Goal: Information Seeking & Learning: Learn about a topic

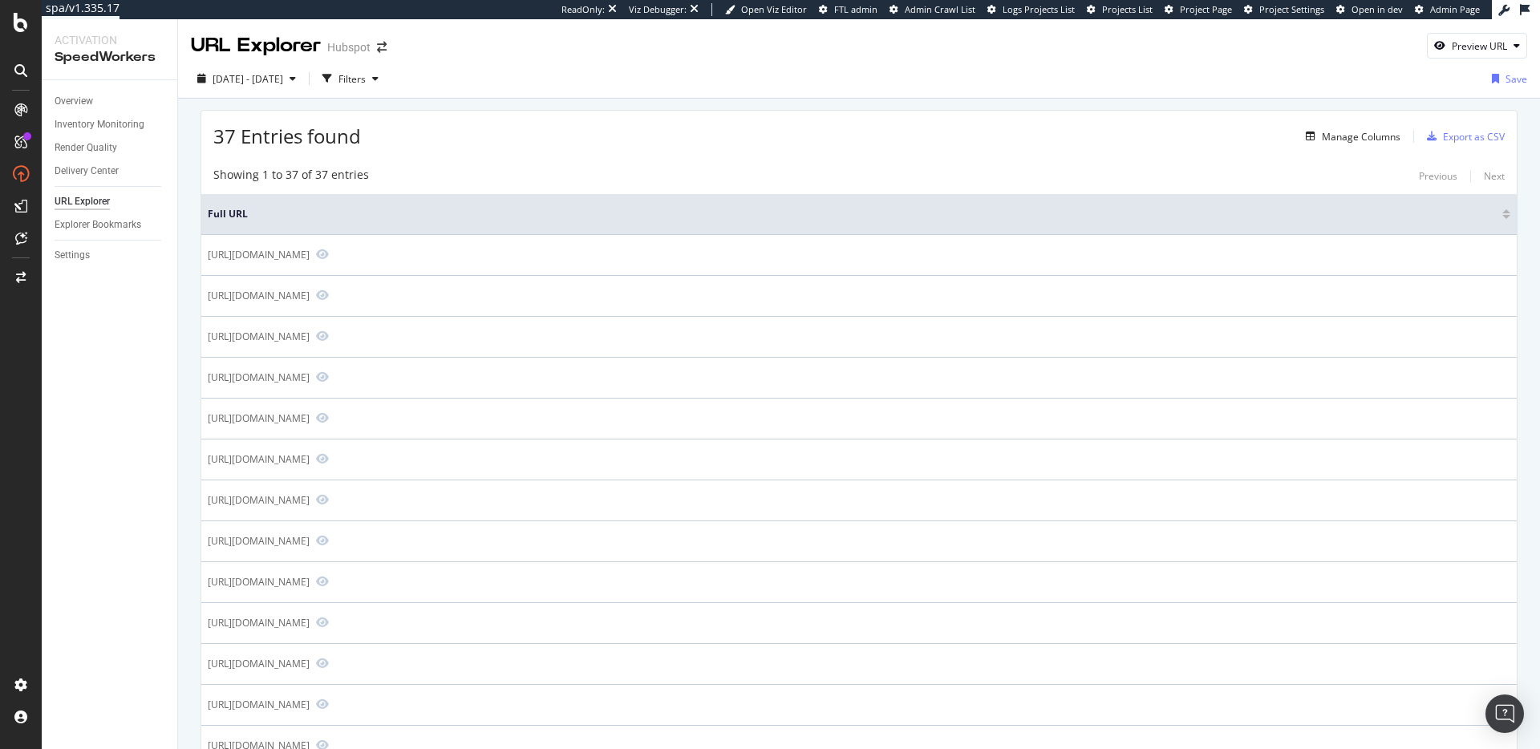
click at [325, 139] on span "37 Entries found" at bounding box center [287, 136] width 148 height 26
click at [448, 143] on div "37 Entries found Manage Columns Export as CSV" at bounding box center [858, 130] width 1315 height 39
click at [331, 177] on div "Showing 1 to 37 of 37 entries" at bounding box center [291, 176] width 156 height 19
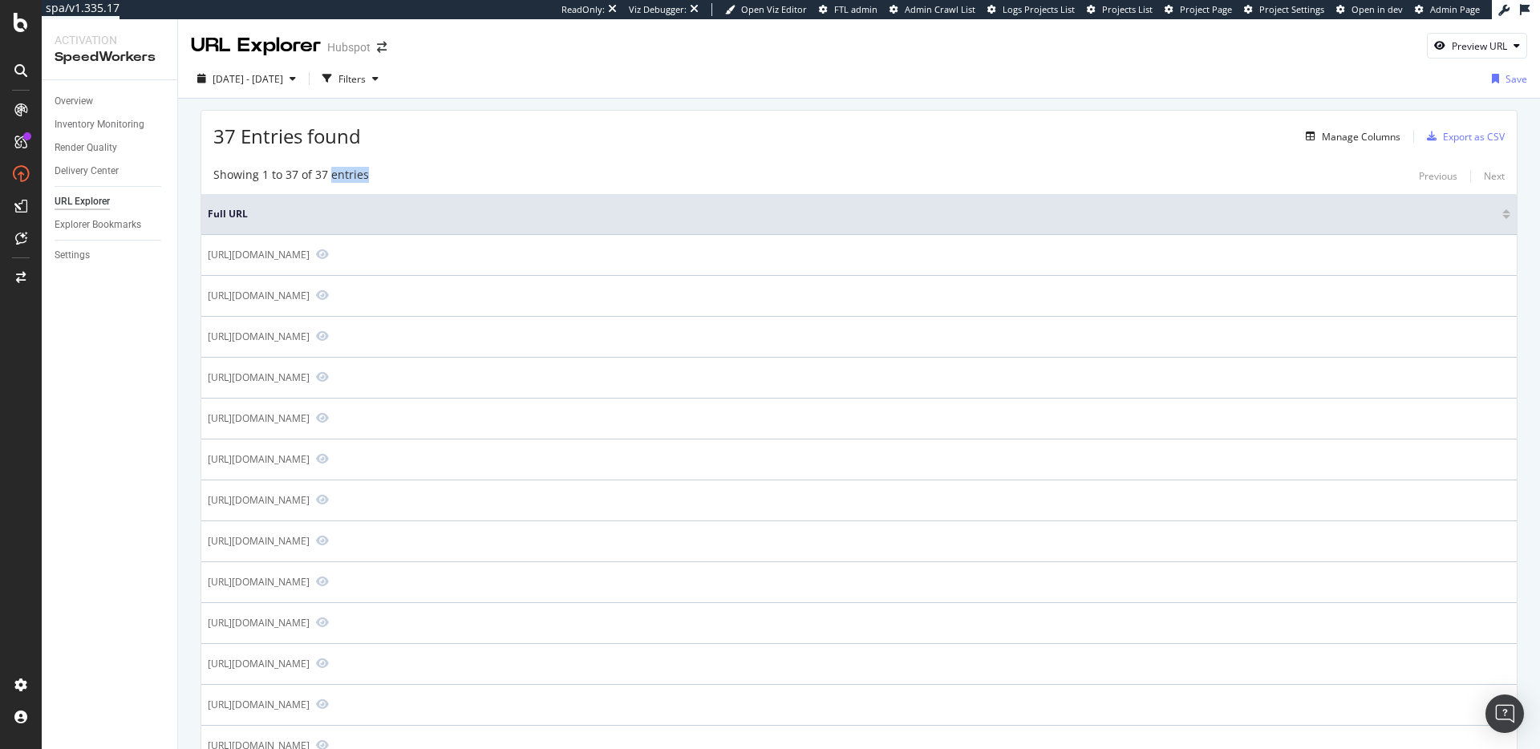
click at [331, 177] on div "Showing 1 to 37 of 37 entries" at bounding box center [291, 176] width 156 height 19
click at [737, 140] on div "37 Entries found Manage Columns Export as CSV" at bounding box center [858, 130] width 1315 height 39
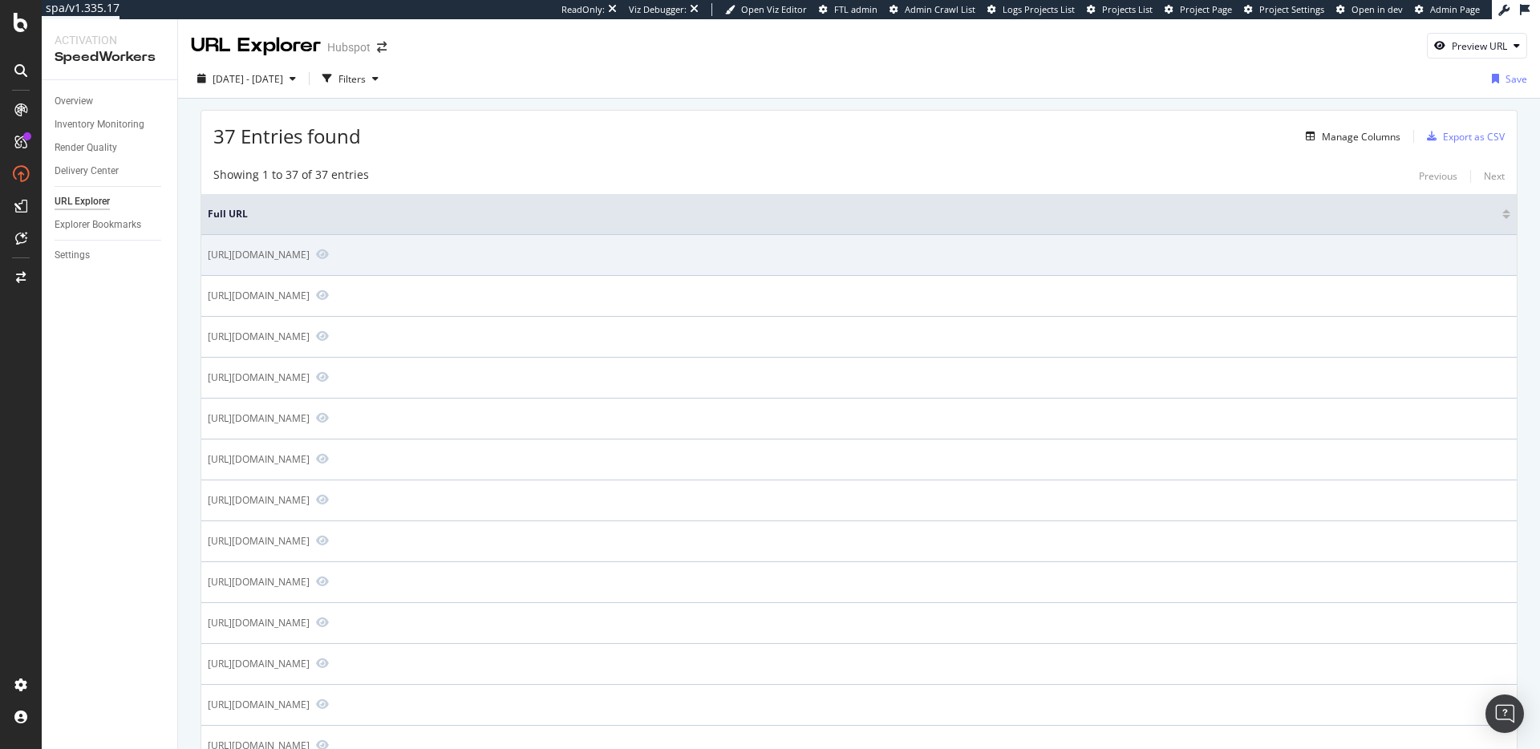
click at [310, 256] on div "https://www.hubspot.com/services/education-services" at bounding box center [259, 255] width 102 height 14
drag, startPoint x: 338, startPoint y: 256, endPoint x: 346, endPoint y: 251, distance: 8.7
click at [310, 256] on div "https://www.hubspot.com/services/education-services" at bounding box center [259, 255] width 102 height 14
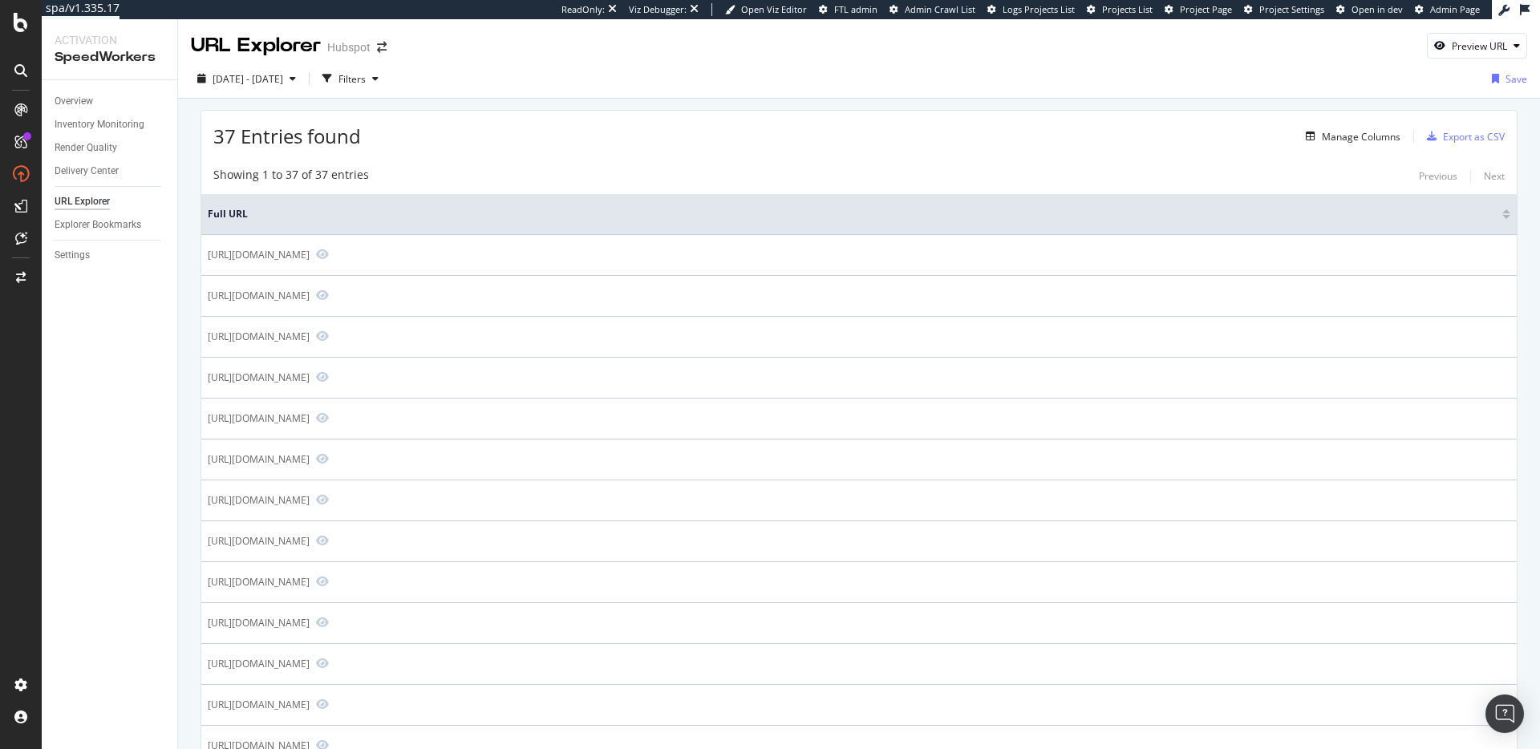
click at [314, 139] on span "37 Entries found" at bounding box center [287, 136] width 148 height 26
click at [549, 137] on div "37 Entries found Manage Columns Export as CSV" at bounding box center [858, 130] width 1315 height 39
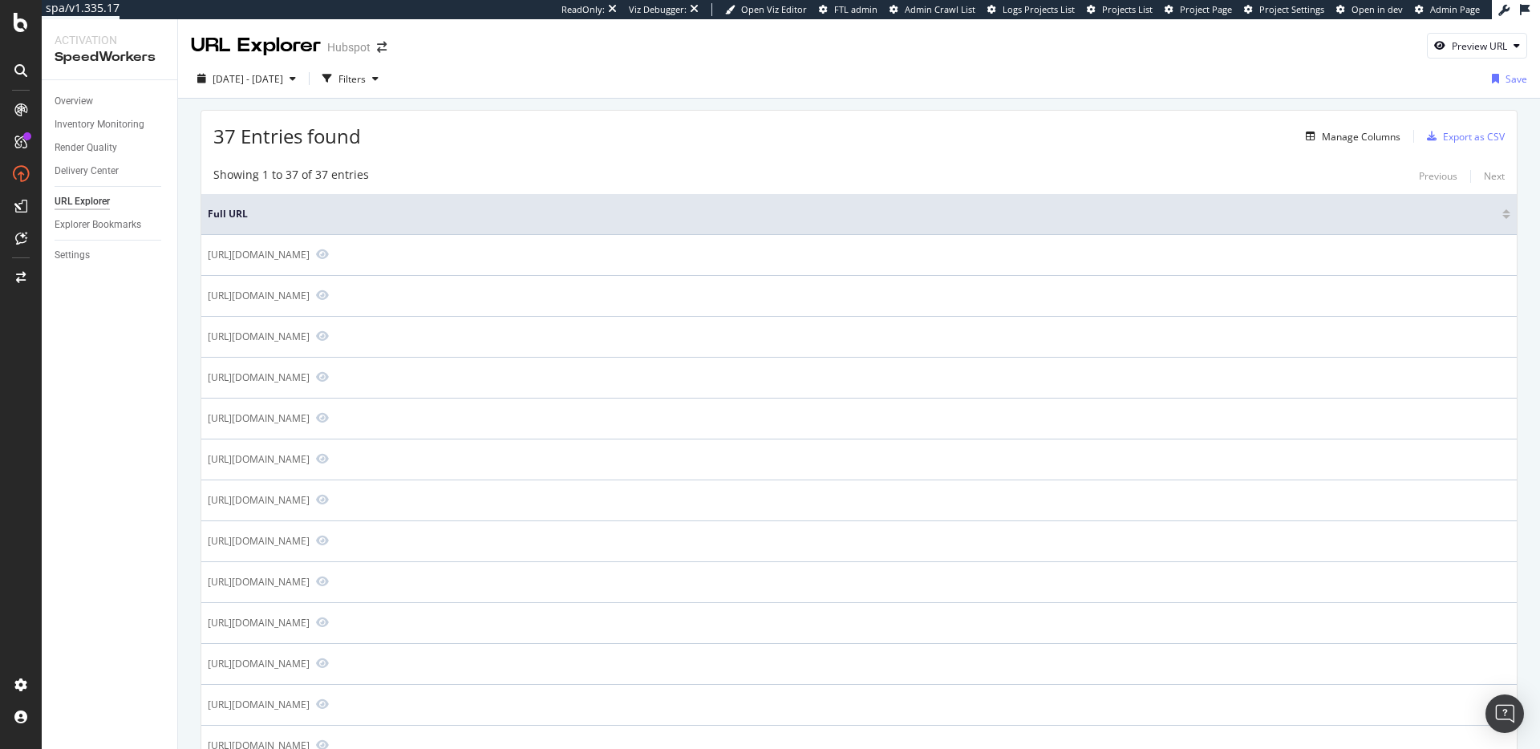
click at [630, 148] on div "37 Entries found Manage Columns Export as CSV" at bounding box center [858, 130] width 1315 height 39
click at [824, 144] on div "37 Entries found Manage Columns Export as CSV" at bounding box center [858, 130] width 1315 height 39
click at [257, 136] on span "37 Entries found" at bounding box center [287, 136] width 148 height 26
click at [258, 136] on span "37 Entries found" at bounding box center [287, 136] width 148 height 26
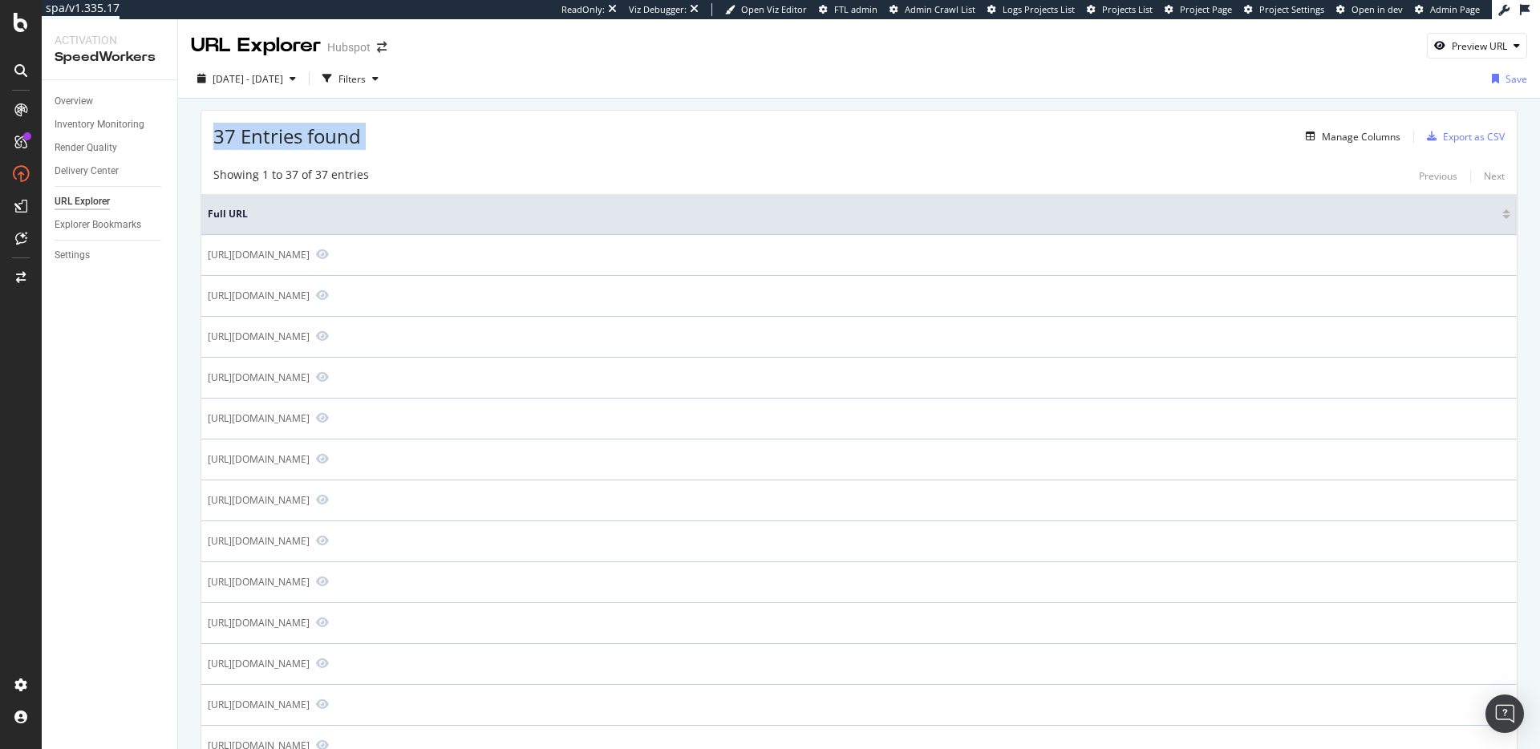
click at [258, 136] on span "37 Entries found" at bounding box center [287, 136] width 148 height 26
click at [476, 128] on div "37 Entries found Manage Columns Export as CSV" at bounding box center [858, 130] width 1315 height 39
click at [329, 140] on span "37 Entries found" at bounding box center [287, 136] width 148 height 26
drag, startPoint x: 329, startPoint y: 140, endPoint x: 521, endPoint y: 131, distance: 192.7
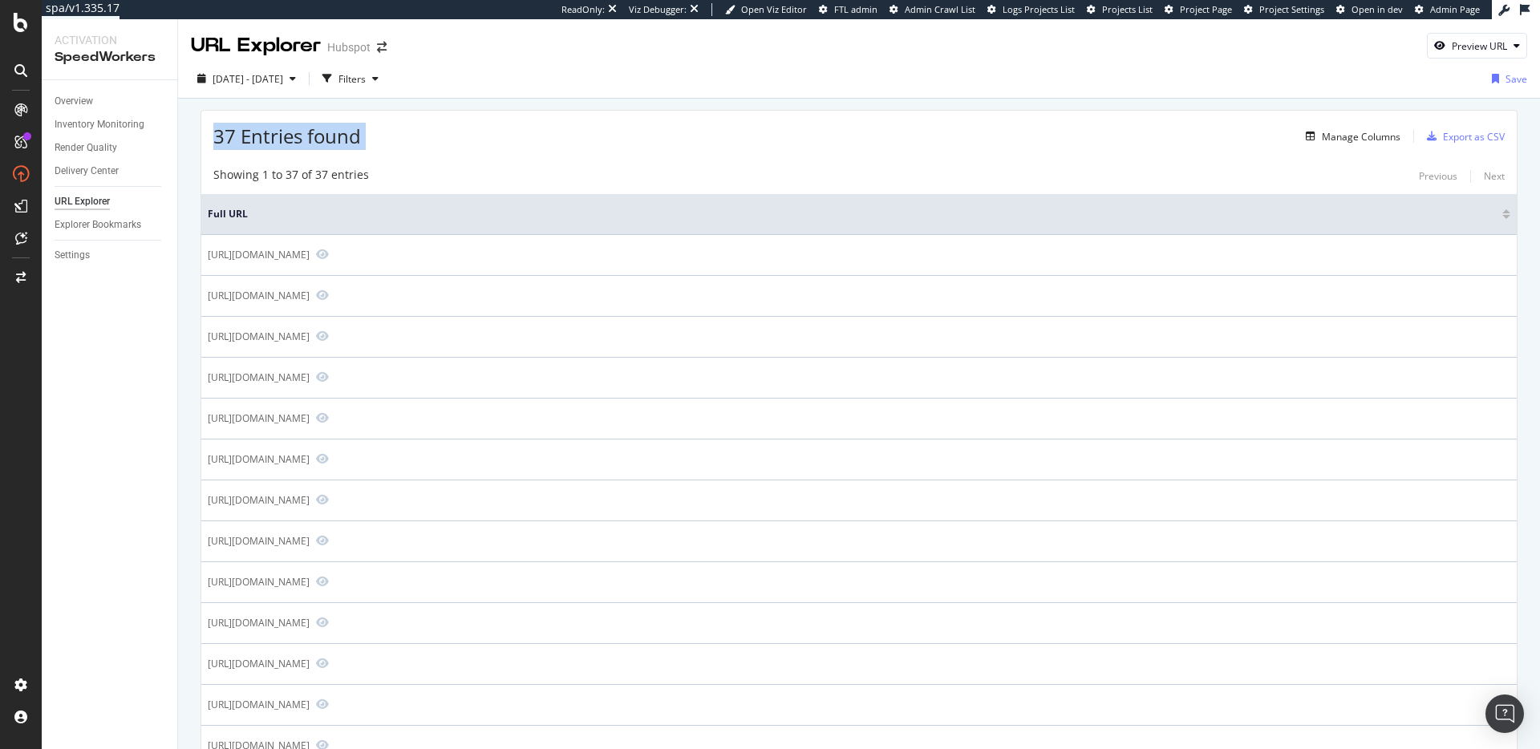
click at [349, 143] on span "37 Entries found" at bounding box center [287, 136] width 148 height 26
drag, startPoint x: 565, startPoint y: 122, endPoint x: 573, endPoint y: 122, distance: 8.8
click at [568, 122] on div "37 Entries found Manage Columns Export as CSV" at bounding box center [858, 130] width 1315 height 39
click at [581, 146] on div "37 Entries found Manage Columns Export as CSV" at bounding box center [858, 130] width 1315 height 39
click at [600, 142] on div "37 Entries found Manage Columns Export as CSV" at bounding box center [858, 130] width 1315 height 39
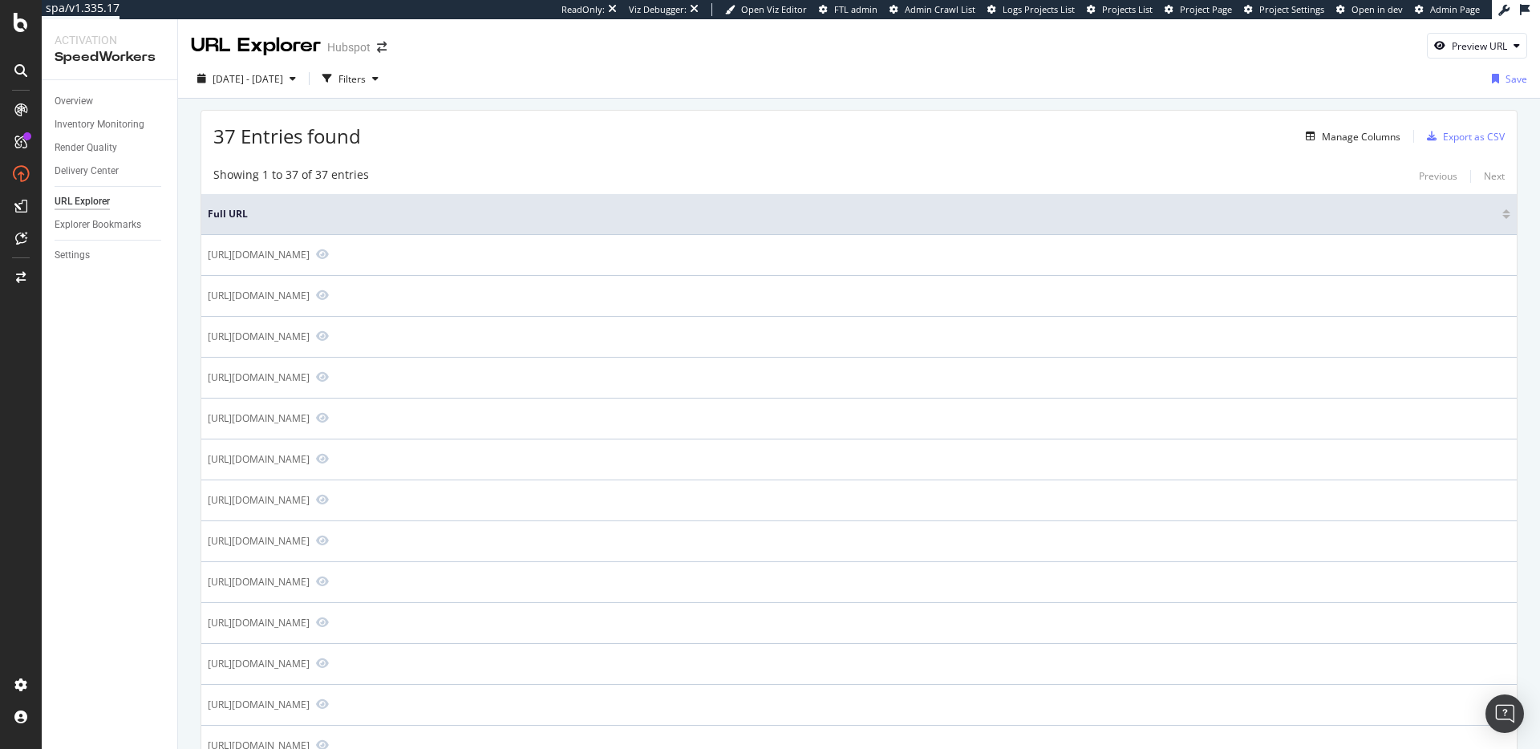
click at [600, 142] on div "37 Entries found Manage Columns Export as CSV" at bounding box center [858, 130] width 1315 height 39
click at [588, 141] on div "37 Entries found Manage Columns Export as CSV" at bounding box center [858, 130] width 1315 height 39
click at [626, 135] on div "37 Entries found Manage Columns Export as CSV" at bounding box center [858, 130] width 1315 height 39
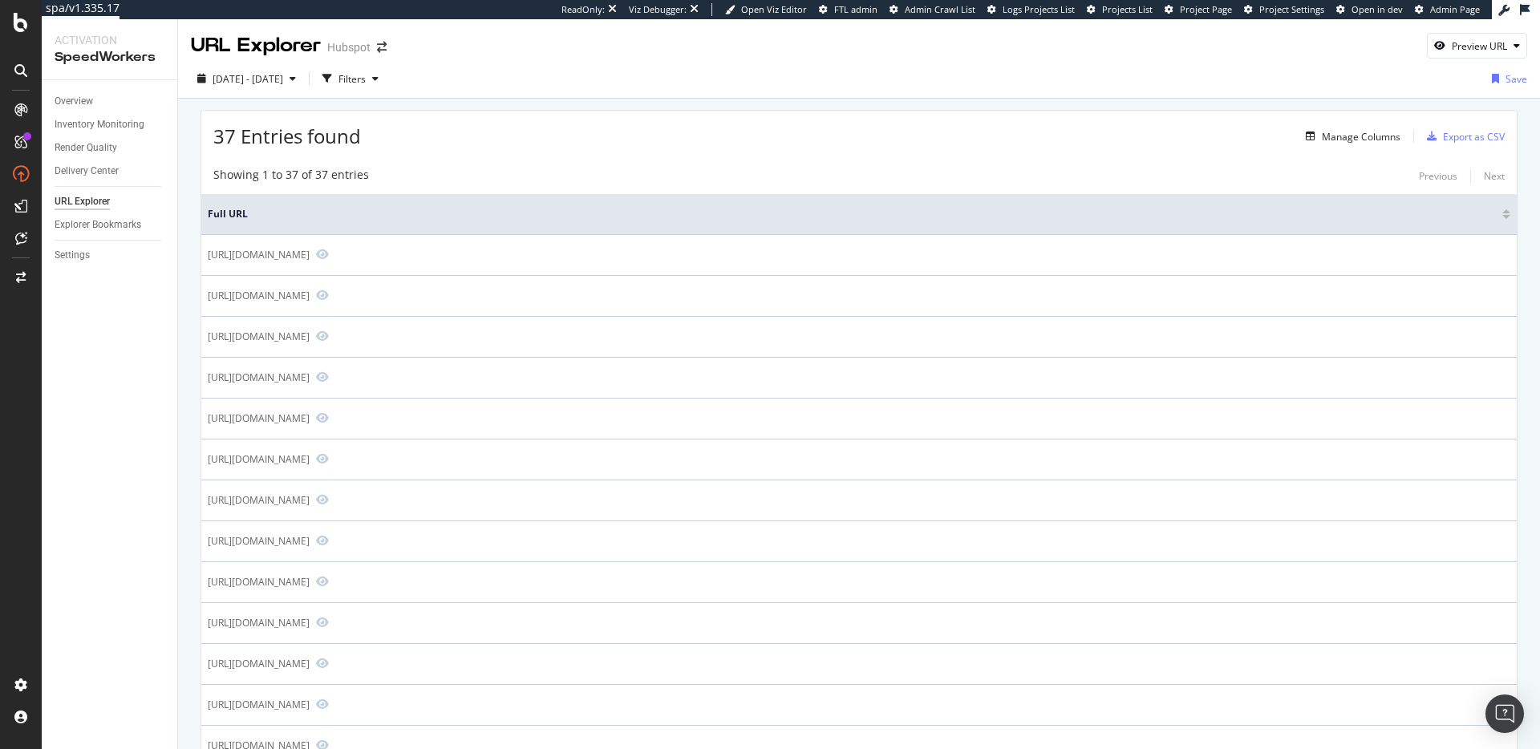
click at [626, 135] on div "37 Entries found Manage Columns Export as CSV" at bounding box center [858, 130] width 1315 height 39
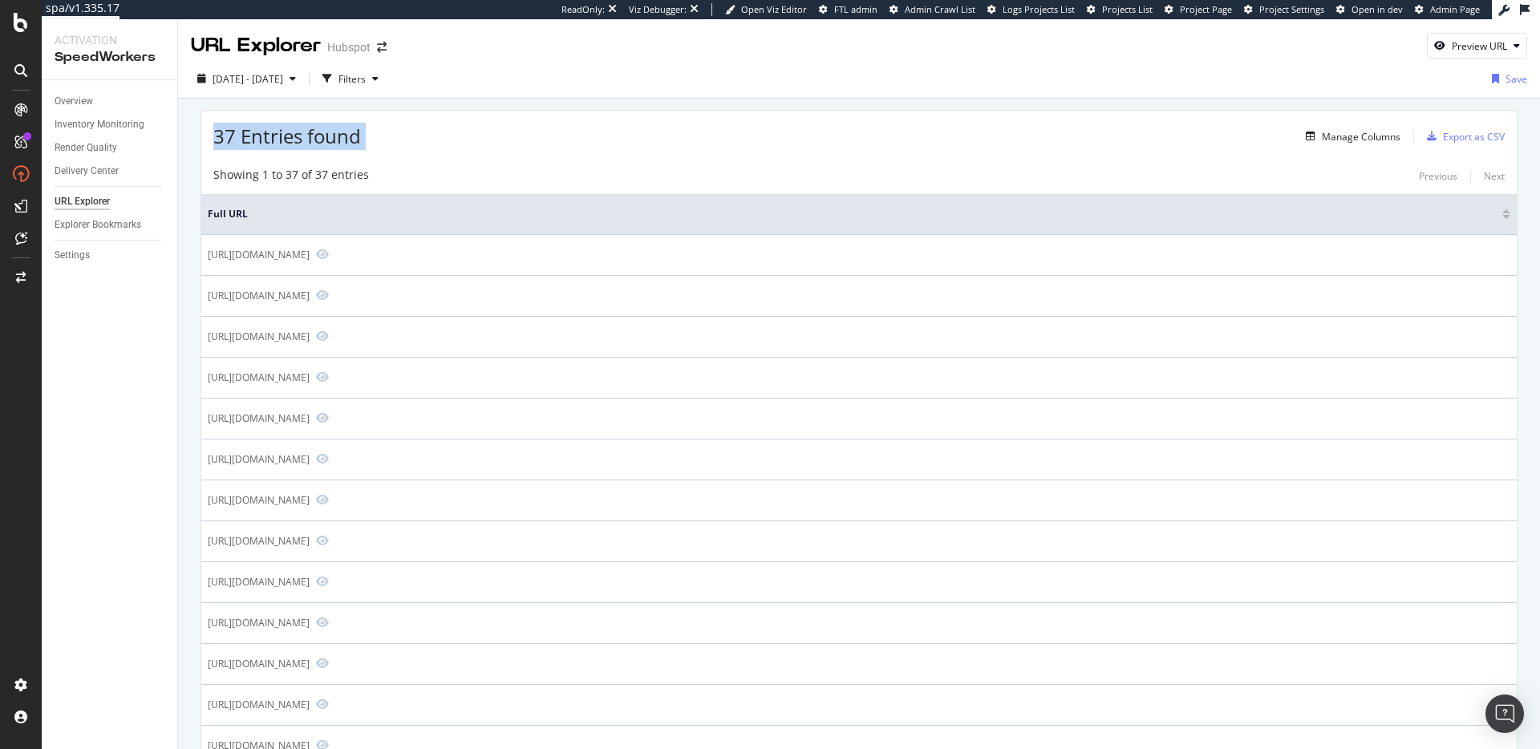
click at [626, 135] on div "37 Entries found Manage Columns Export as CSV" at bounding box center [858, 130] width 1315 height 39
click at [624, 136] on div "37 Entries found Manage Columns Export as CSV" at bounding box center [858, 130] width 1315 height 39
click at [312, 136] on span "37 Entries found" at bounding box center [287, 136] width 148 height 26
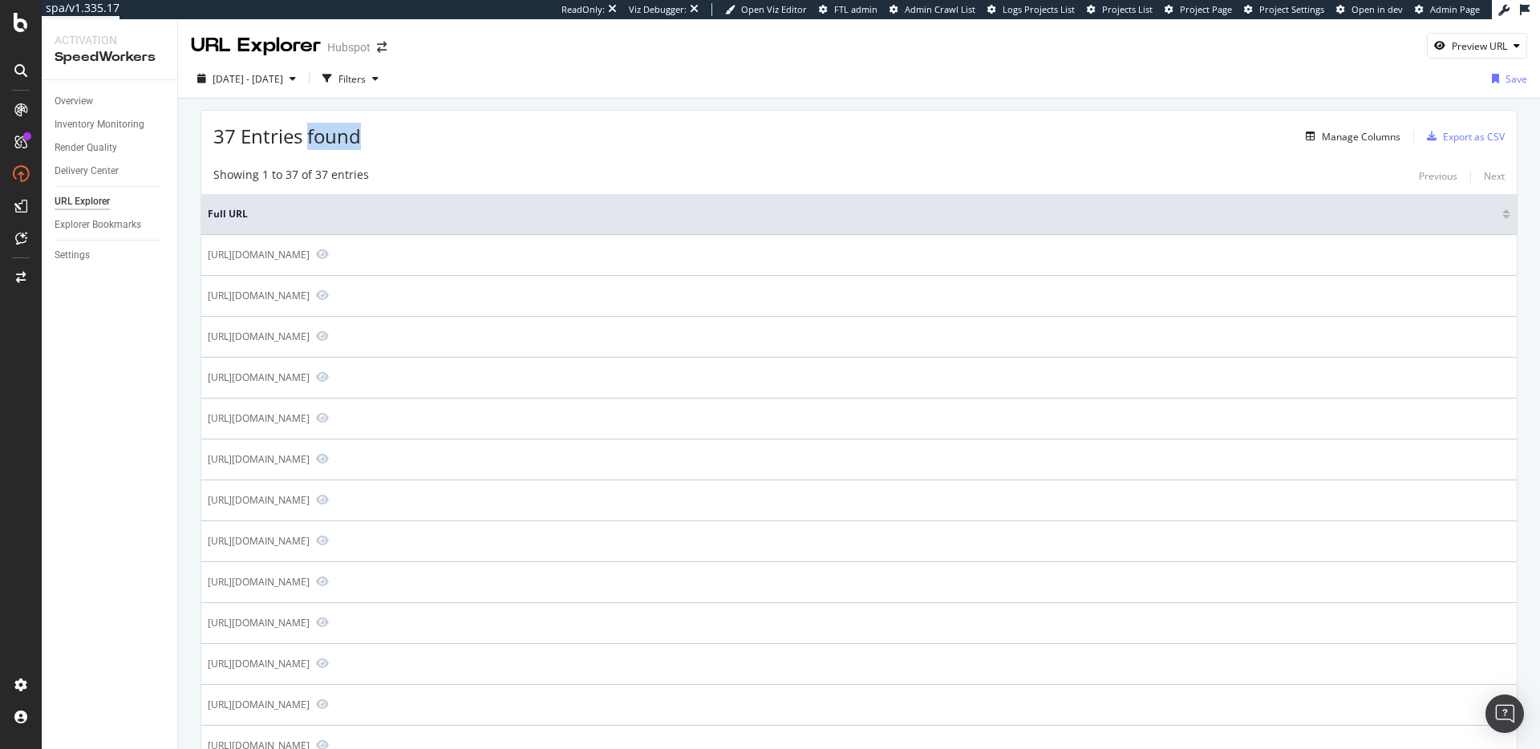
click at [312, 136] on span "37 Entries found" at bounding box center [287, 136] width 148 height 26
click at [290, 138] on span "37 Entries found" at bounding box center [287, 136] width 148 height 26
